Goal: Ask a question: Seek information or help from site administrators or community

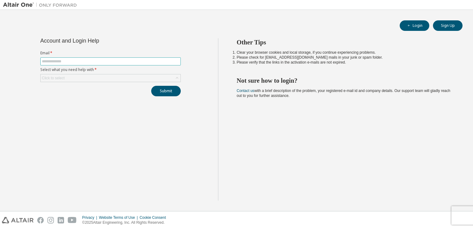
click at [82, 62] on input "text" at bounding box center [110, 61] width 137 height 5
type input "**********"
click at [84, 75] on div "Click to select" at bounding box center [111, 77] width 140 height 7
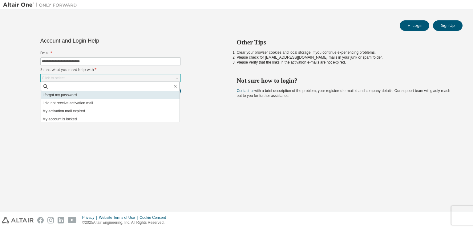
click at [92, 95] on li "I forgot my password" at bounding box center [110, 95] width 139 height 8
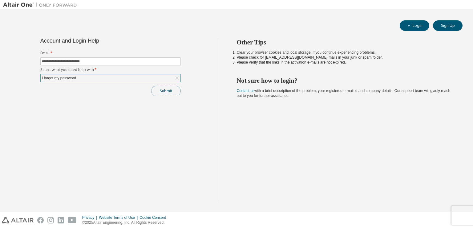
click at [163, 89] on button "Submit" at bounding box center [166, 91] width 30 height 10
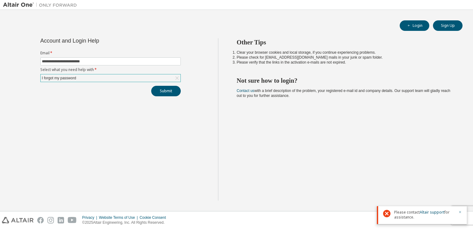
click at [460, 211] on icon "button" at bounding box center [460, 212] width 4 height 4
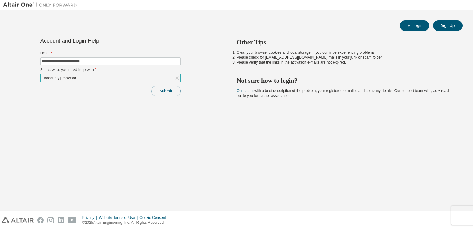
click at [167, 89] on button "Submit" at bounding box center [166, 91] width 30 height 10
click at [164, 93] on button "Submit" at bounding box center [166, 91] width 30 height 10
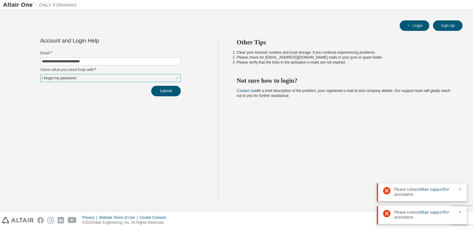
click at [153, 76] on div "I forgot my password" at bounding box center [111, 77] width 140 height 7
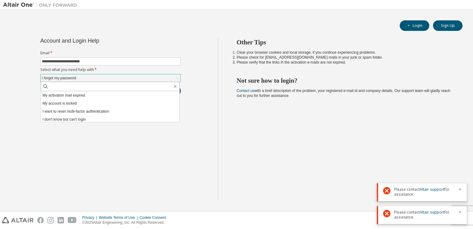
scroll to position [17, 0]
click at [115, 119] on li "I don't know but can't login" at bounding box center [110, 118] width 139 height 8
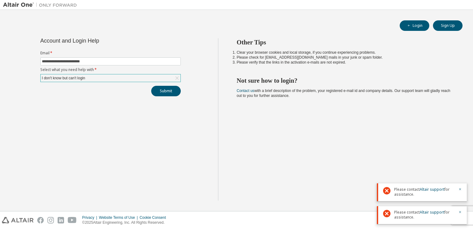
click at [161, 95] on div "**********" at bounding box center [110, 119] width 215 height 162
click at [161, 92] on button "Submit" at bounding box center [166, 91] width 30 height 10
click at [460, 211] on icon "button" at bounding box center [460, 212] width 4 height 4
click at [460, 212] on icon "button" at bounding box center [460, 212] width 4 height 4
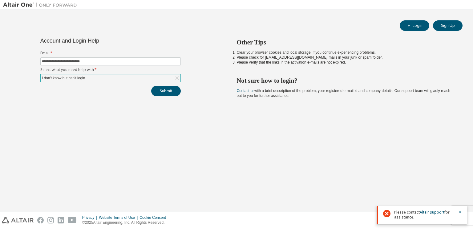
click at [460, 211] on icon "button" at bounding box center [460, 212] width 4 height 4
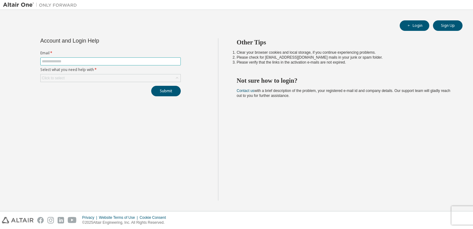
click at [138, 61] on input "text" at bounding box center [110, 61] width 137 height 5
type input "**********"
click at [97, 74] on div "Click to select" at bounding box center [111, 77] width 140 height 7
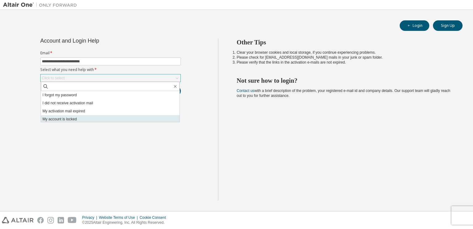
scroll to position [17, 0]
click at [90, 119] on li "I don't know but can't login" at bounding box center [110, 118] width 139 height 8
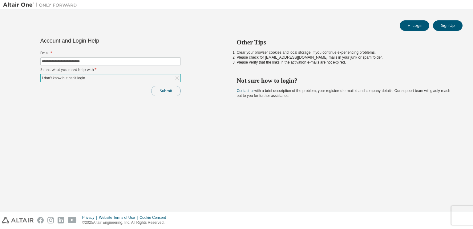
click at [172, 92] on button "Submit" at bounding box center [166, 91] width 30 height 10
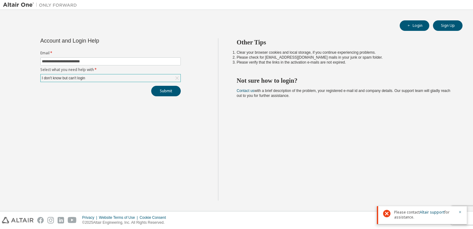
click at [428, 214] on span "Please contact Altair support for assistance." at bounding box center [424, 214] width 60 height 10
click at [428, 210] on link "Altair support" at bounding box center [432, 211] width 25 height 5
click at [262, 188] on div "Other Tips Clear your browser cookies and local storage, if you continue experi…" at bounding box center [344, 119] width 252 height 162
